Goal: Find contact information: Find contact information

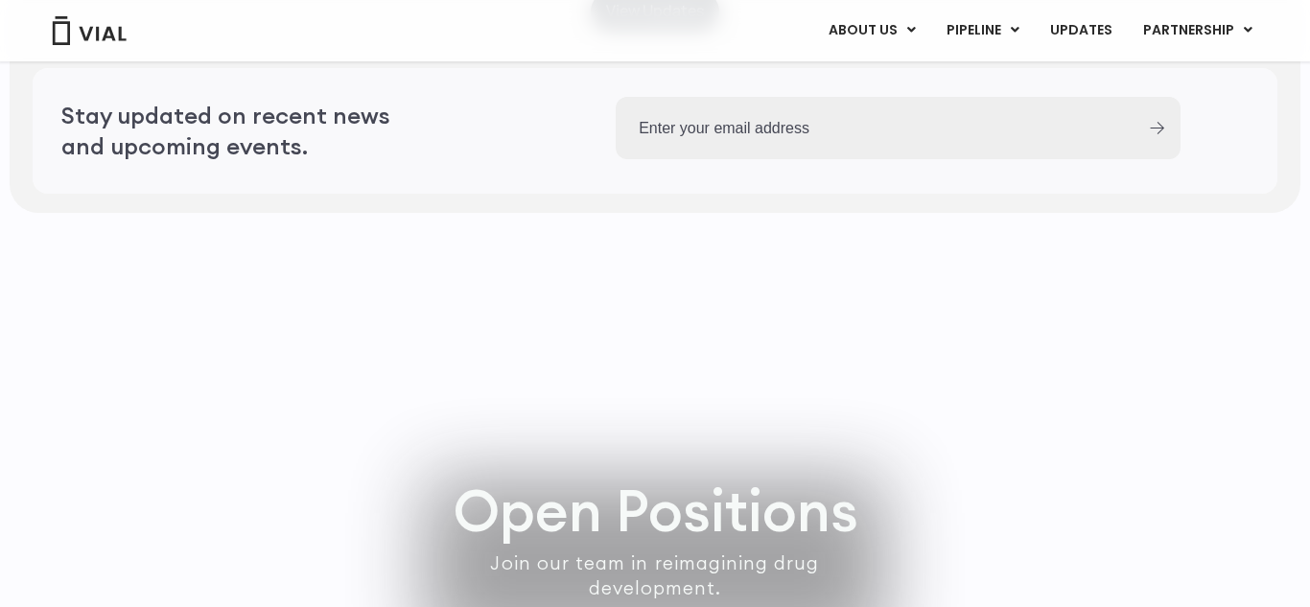
scroll to position [5751, 0]
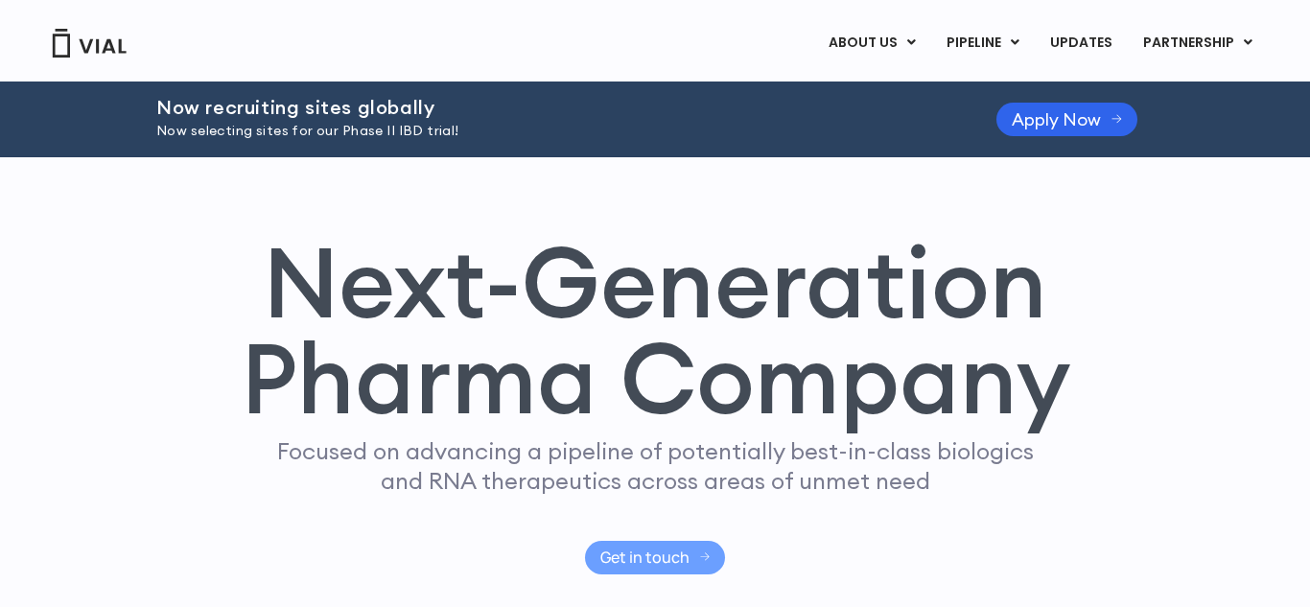
click at [635, 555] on span "Get in touch" at bounding box center [644, 558] width 89 height 14
click at [1063, 117] on span "Apply Now" at bounding box center [1056, 119] width 89 height 14
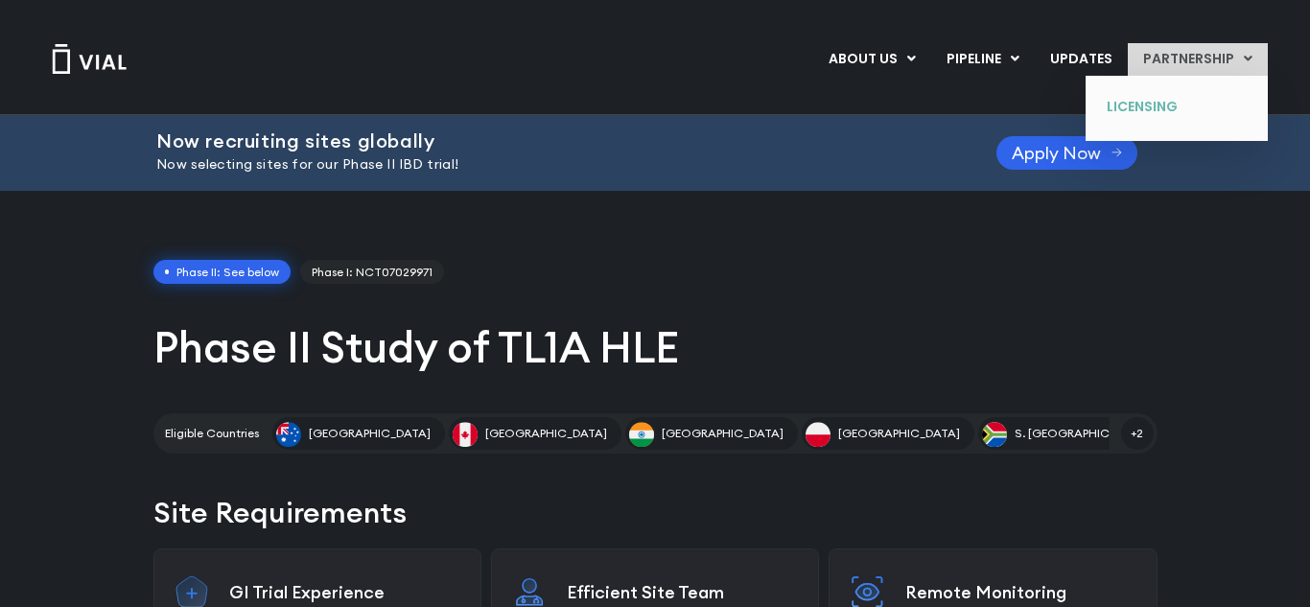
click at [1118, 111] on link "LICENSING" at bounding box center [1162, 107] width 140 height 31
